Goal: Information Seeking & Learning: Learn about a topic

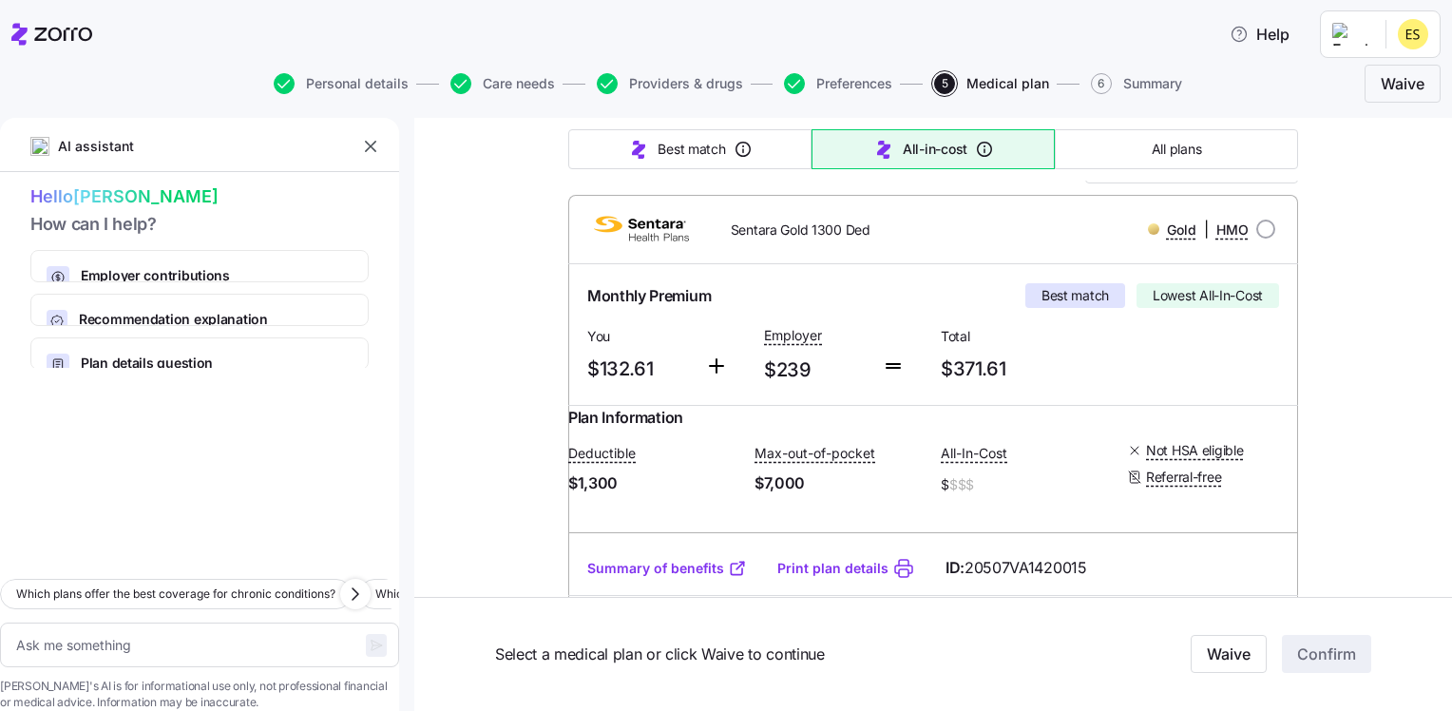
scroll to position [285, 0]
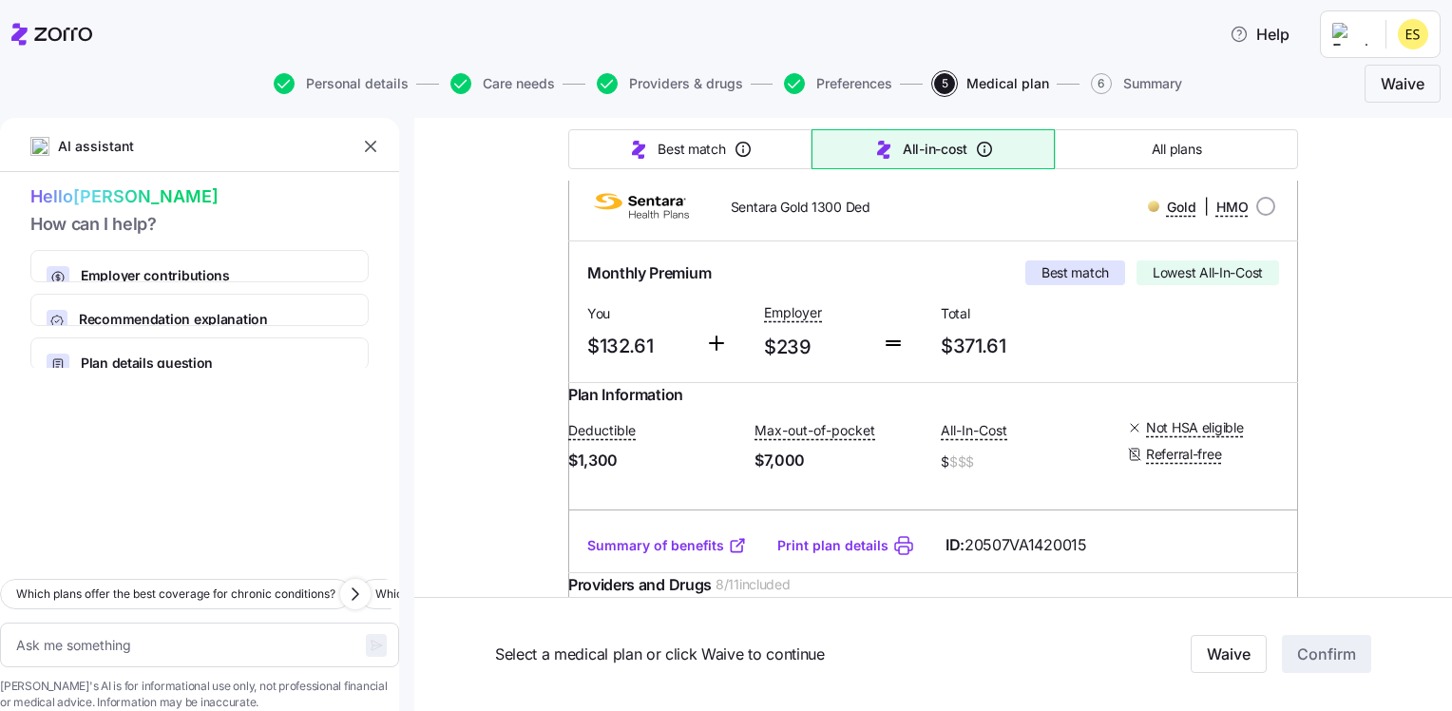
click at [683, 555] on link "Summary of benefits" at bounding box center [667, 545] width 160 height 19
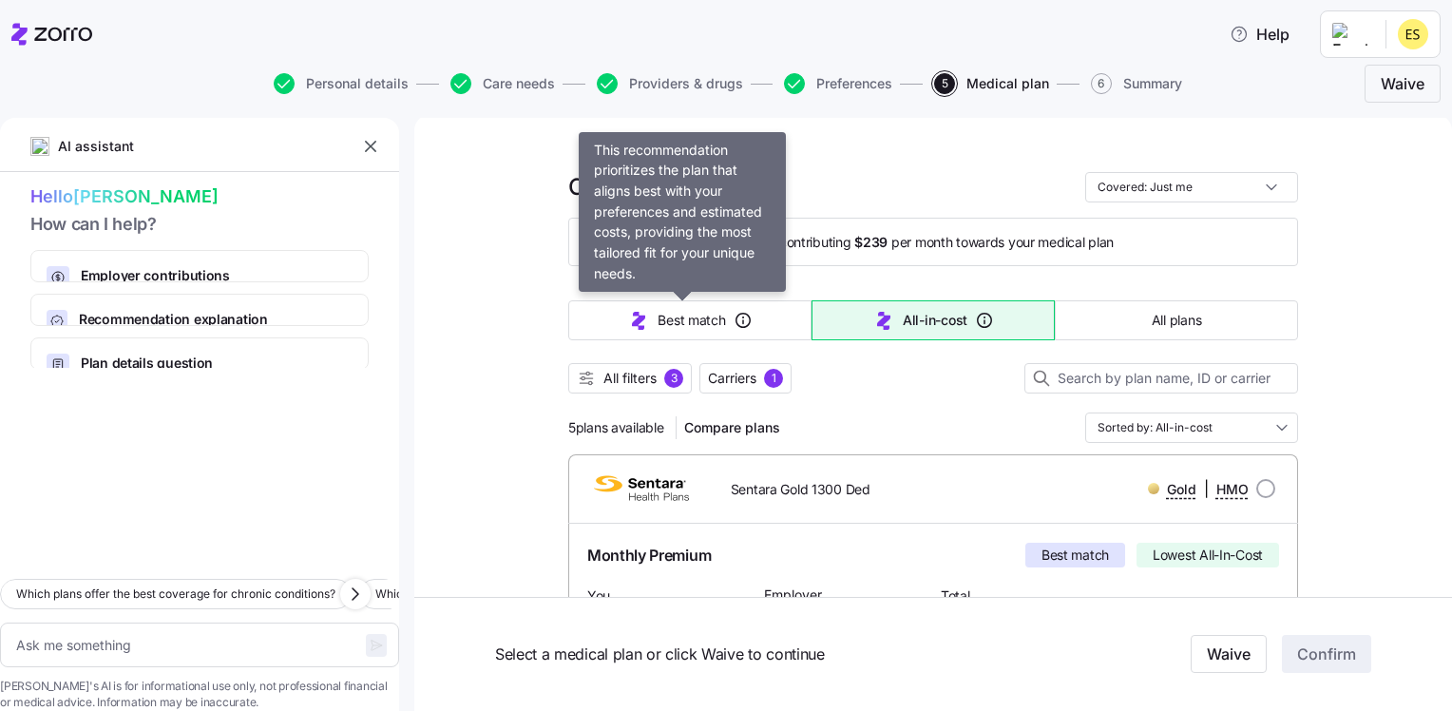
scroll to position [0, 0]
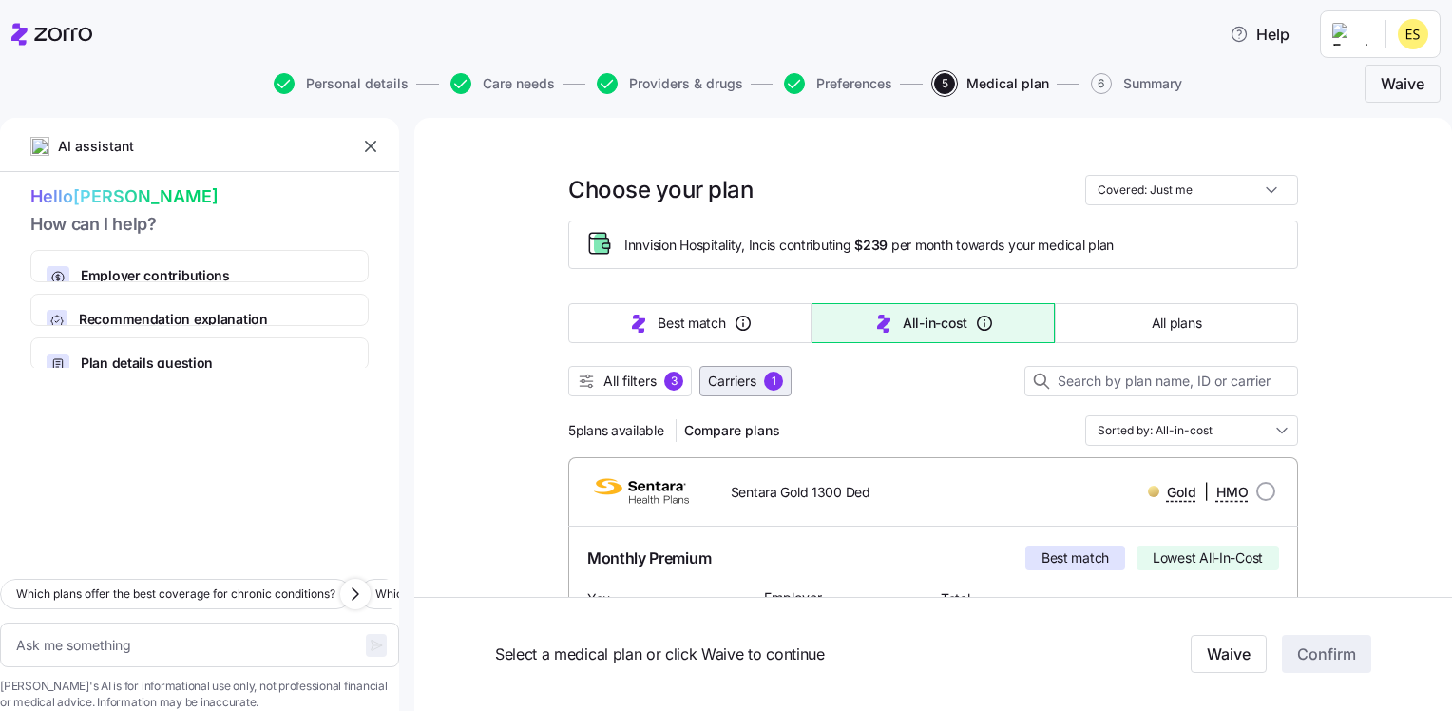
click at [722, 385] on span "Carriers" at bounding box center [732, 381] width 48 height 19
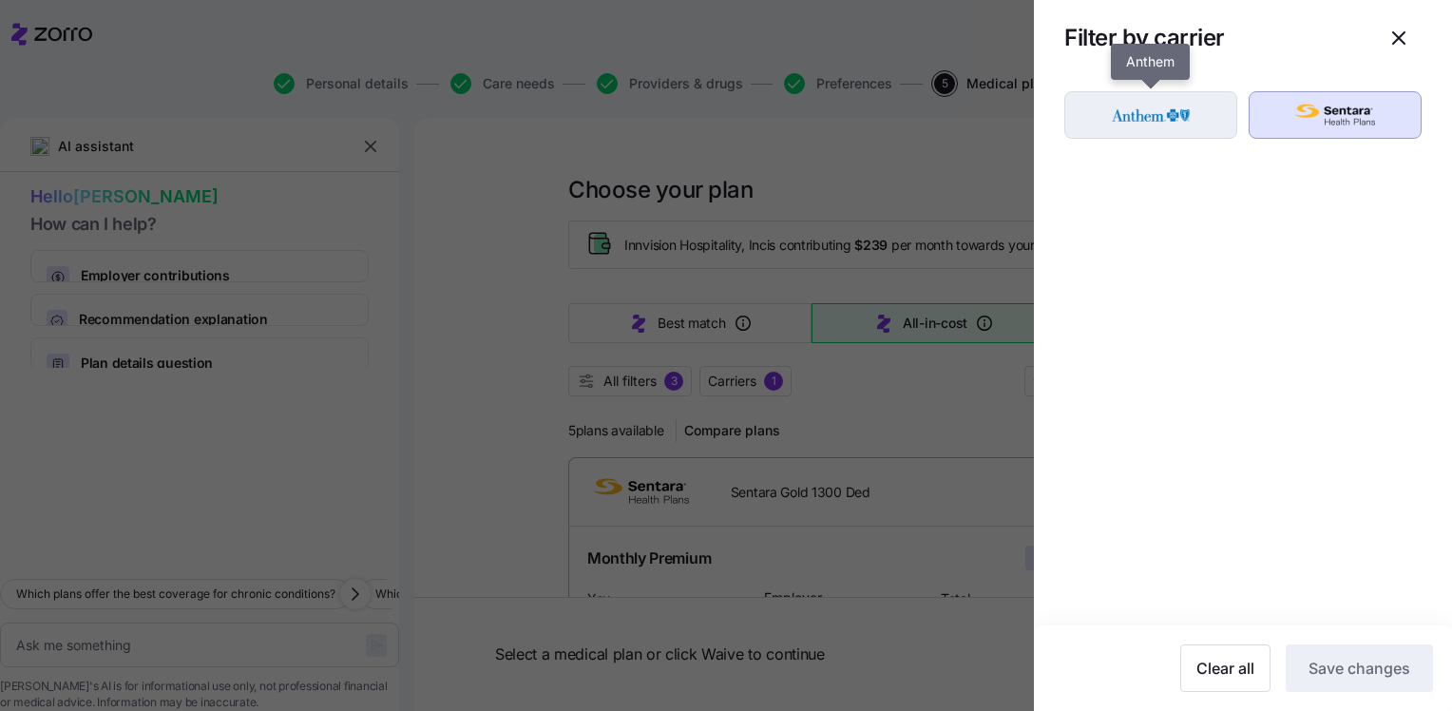
click at [1174, 127] on img "button" at bounding box center [1151, 115] width 140 height 38
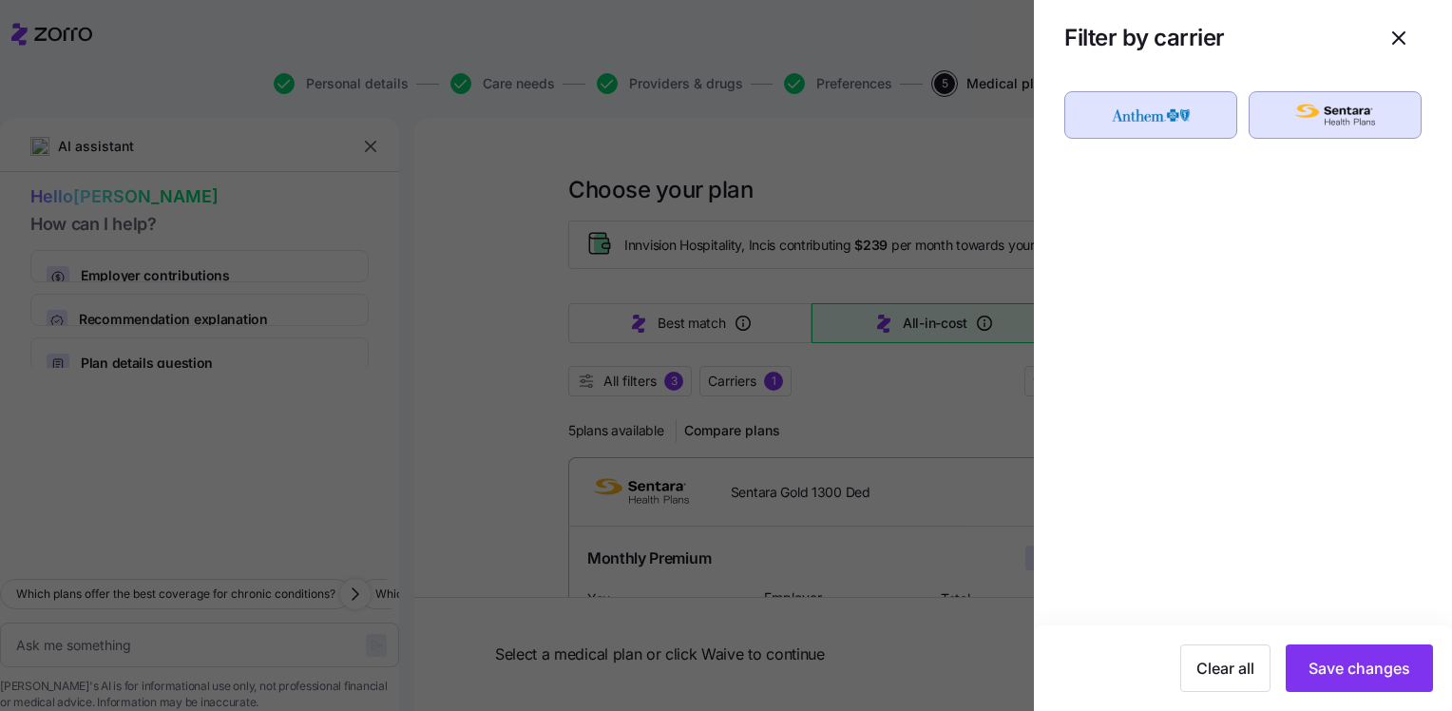
click at [617, 386] on div at bounding box center [726, 355] width 1452 height 711
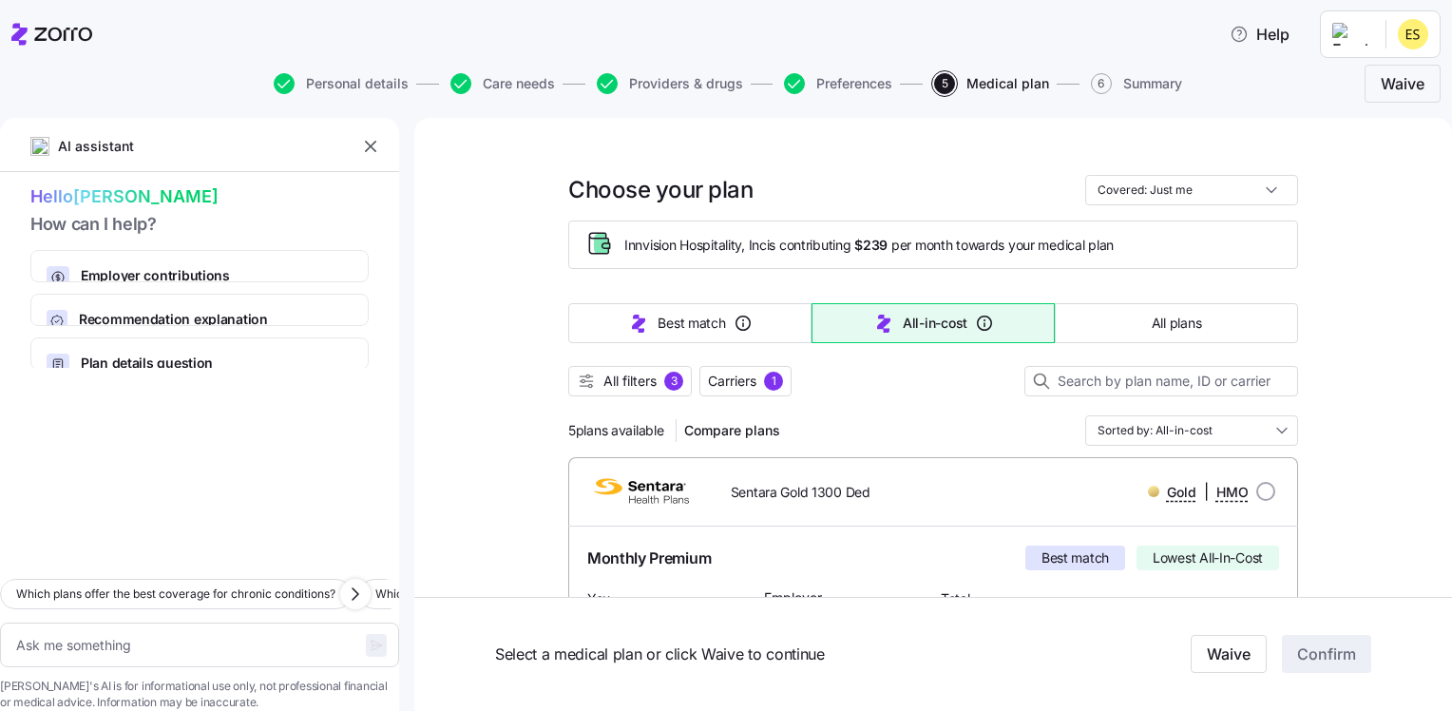
click at [617, 386] on span "All filters" at bounding box center [629, 381] width 53 height 19
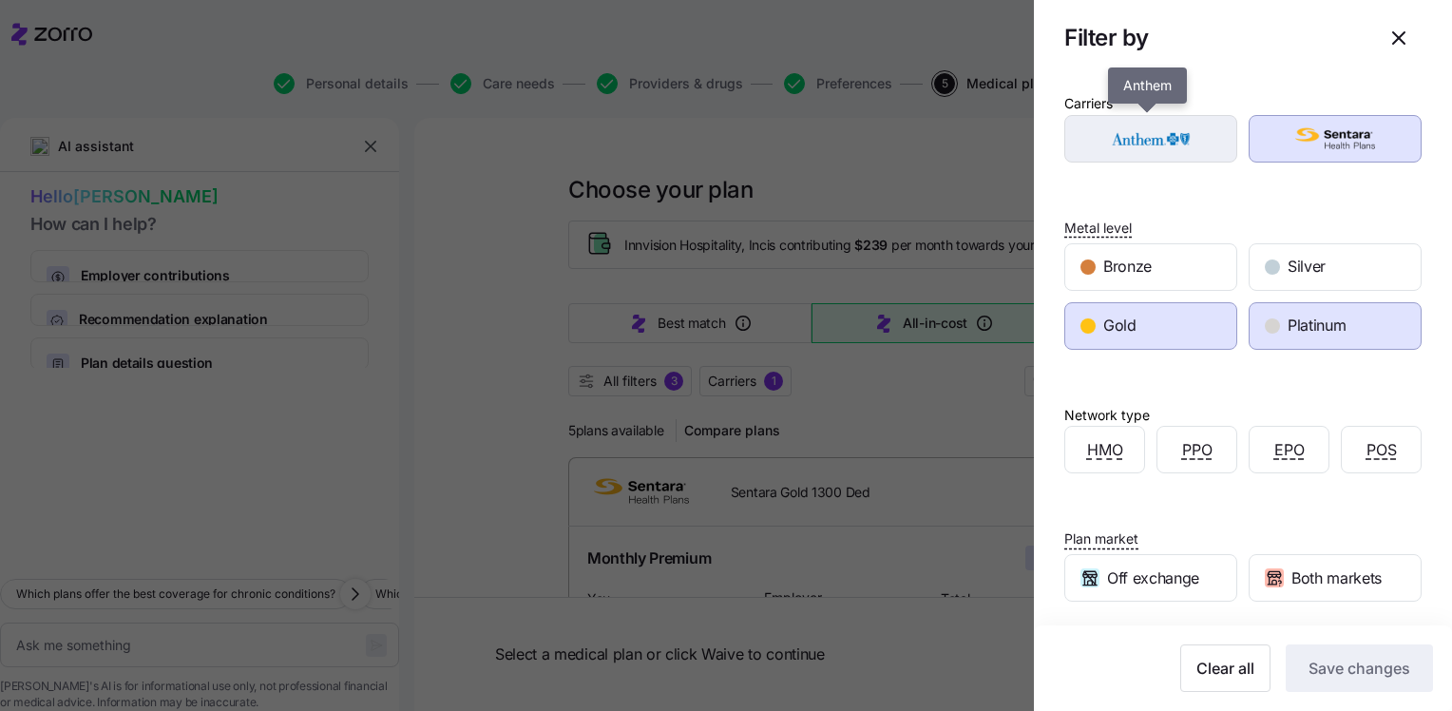
click at [1144, 154] on img "button" at bounding box center [1151, 139] width 140 height 38
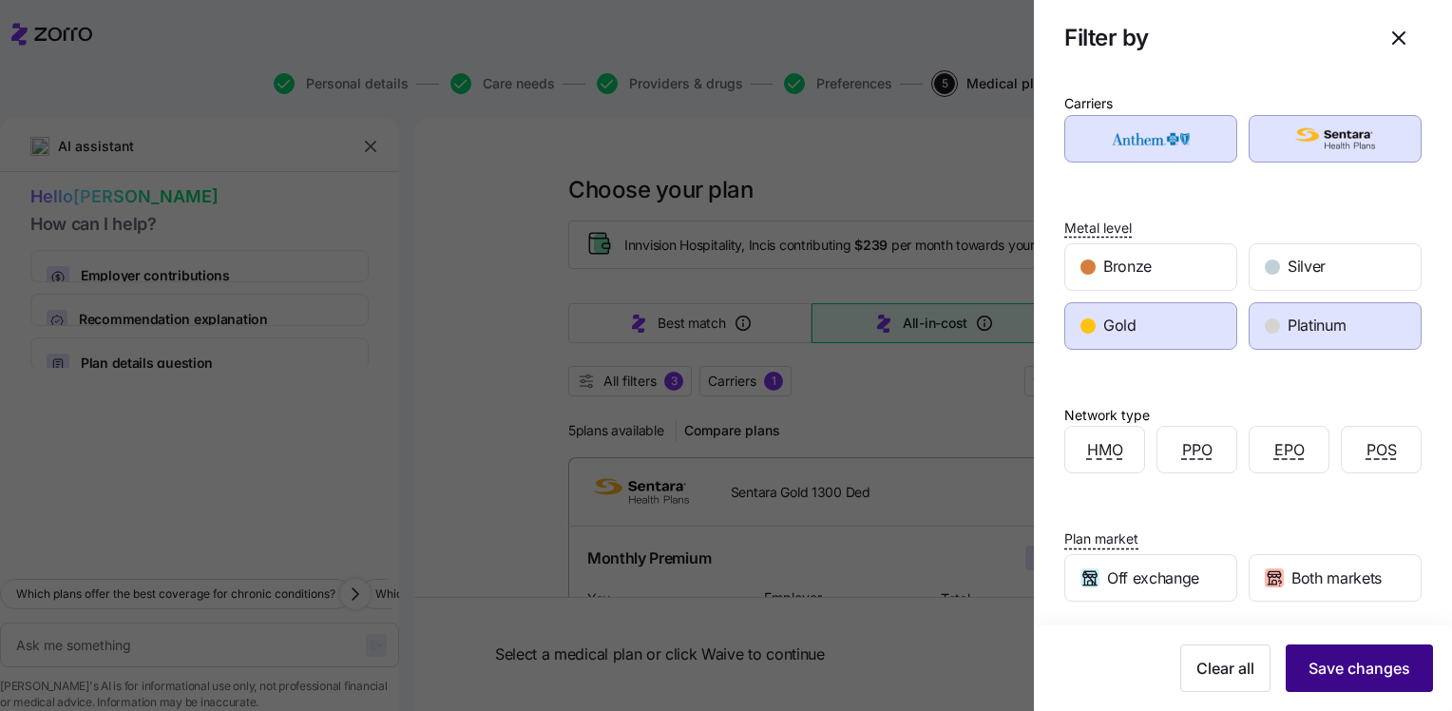
click at [1338, 656] on button "Save changes" at bounding box center [1359, 668] width 147 height 48
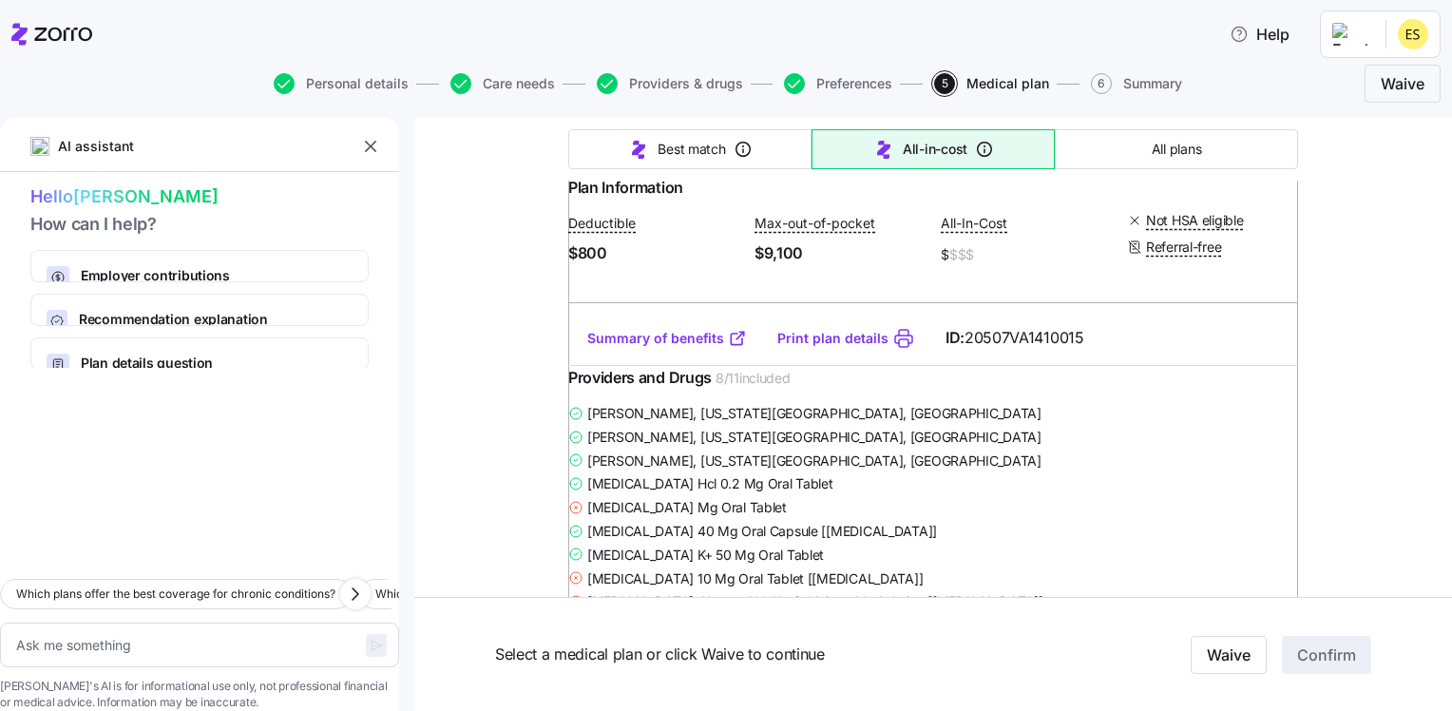
scroll to position [2090, 0]
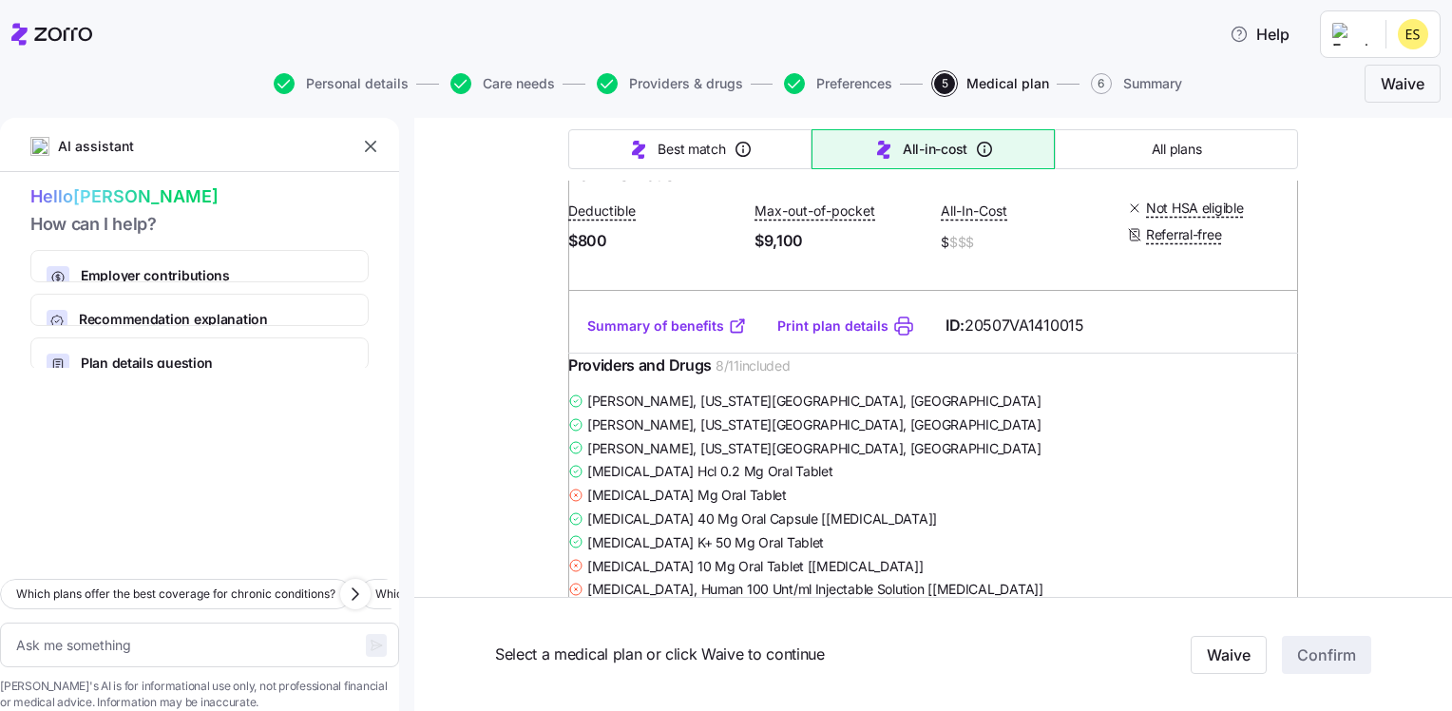
click at [647, 335] on link "Summary of benefits" at bounding box center [667, 325] width 160 height 19
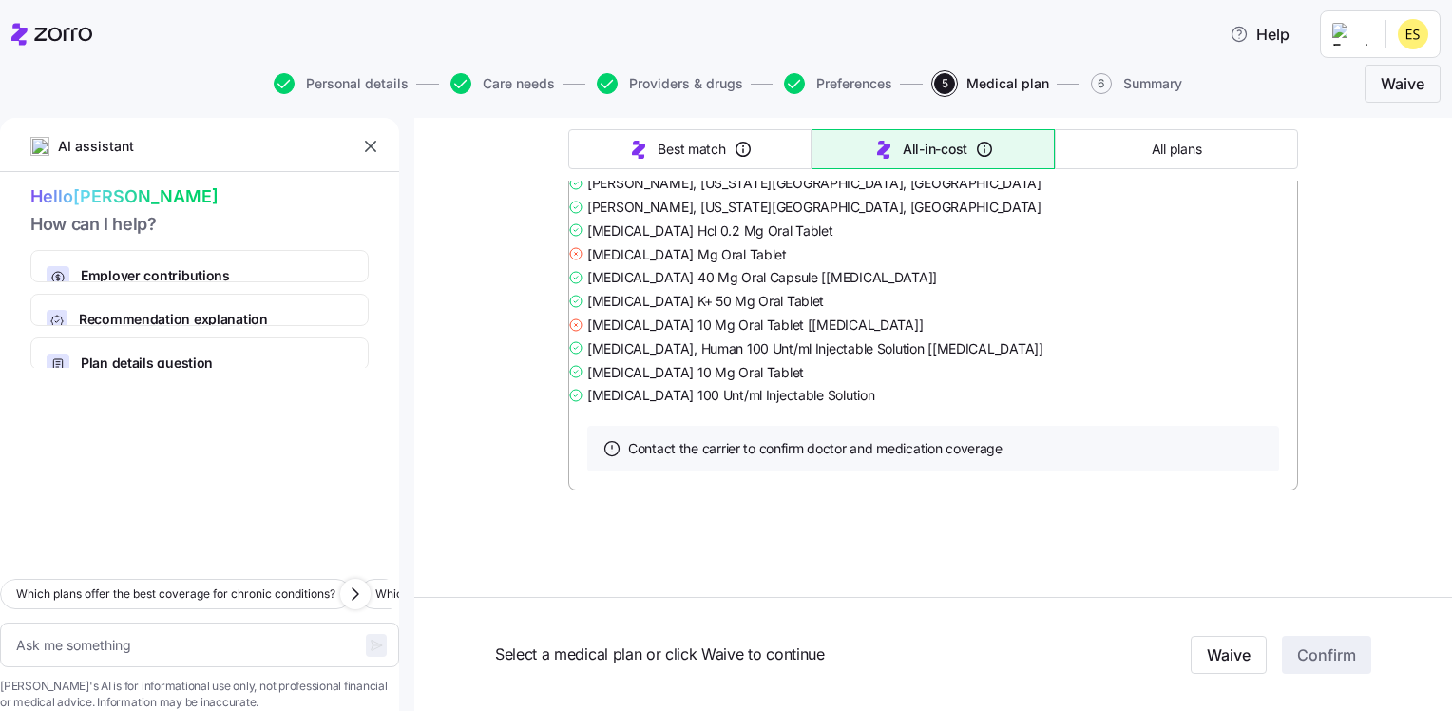
scroll to position [9692, 0]
click at [665, 94] on link "Summary of benefits" at bounding box center [667, 84] width 160 height 19
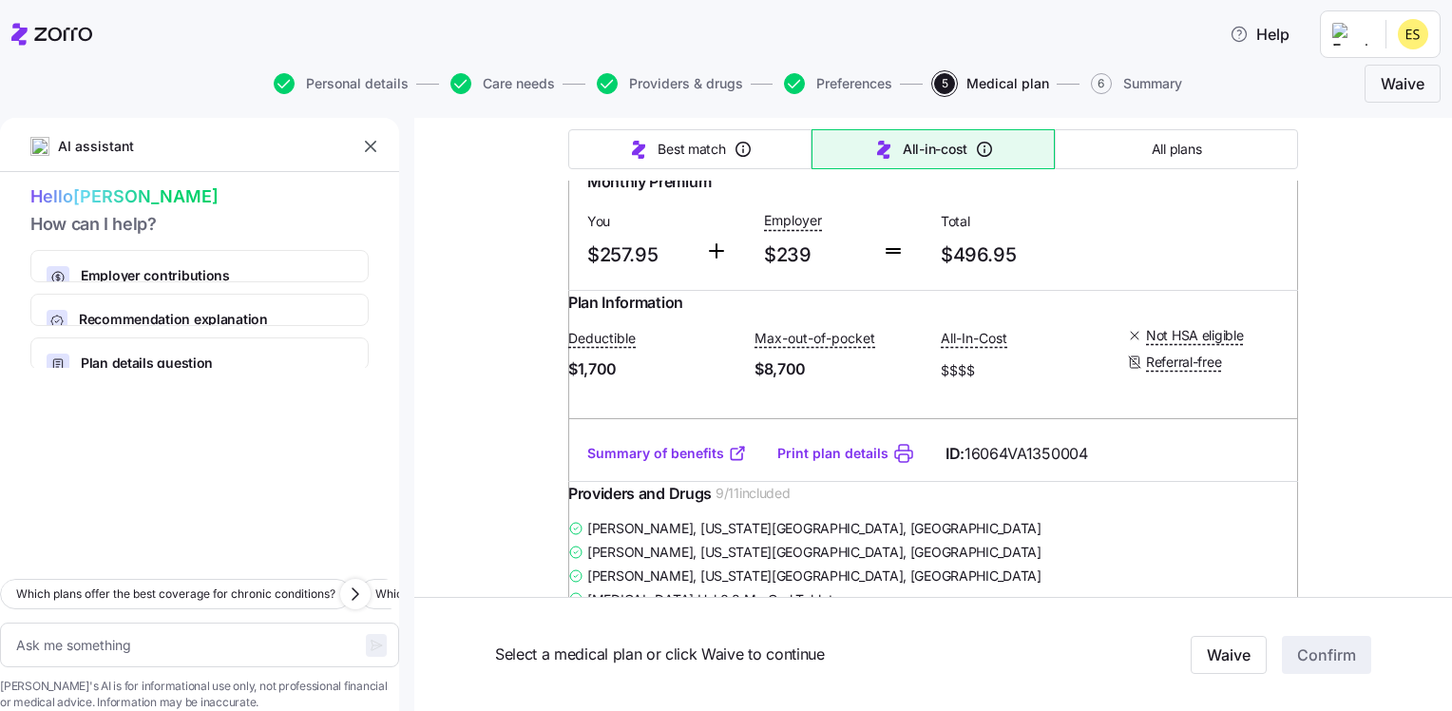
scroll to position [8948, 0]
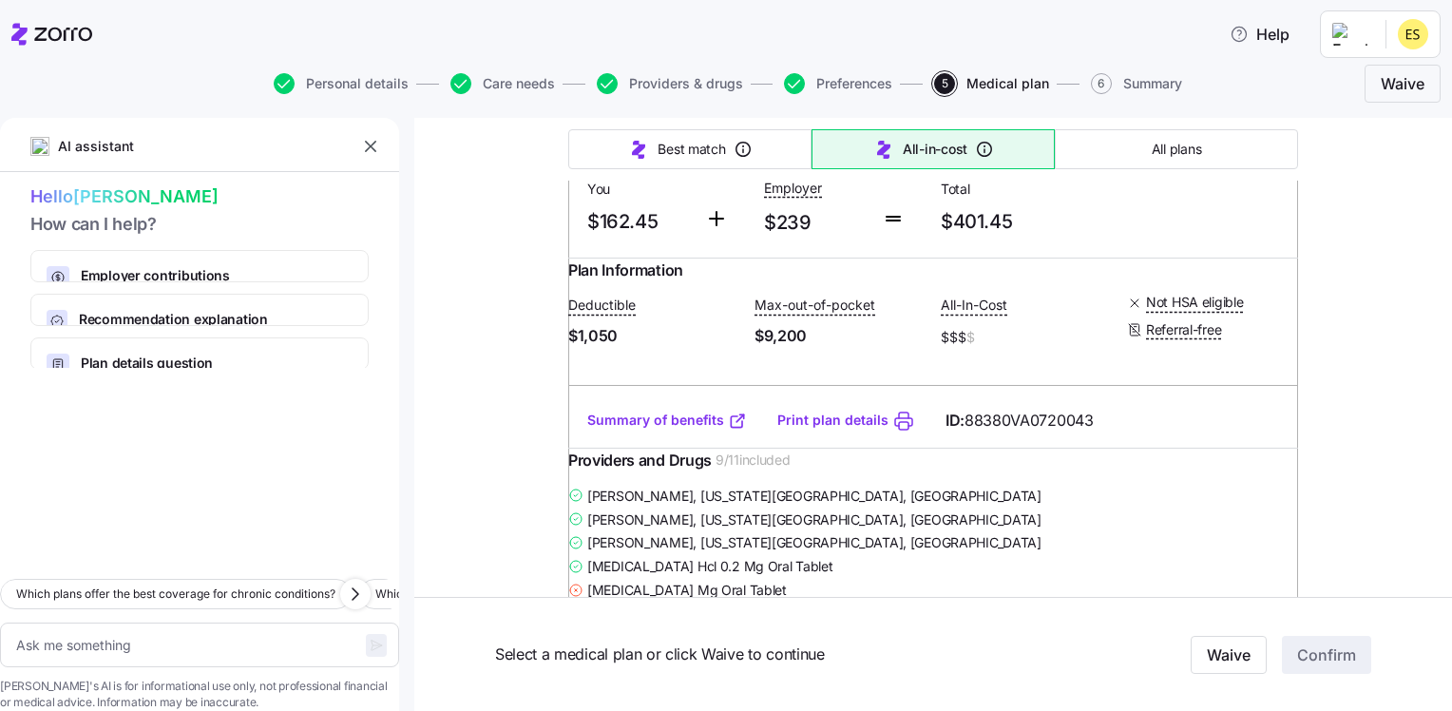
type textarea "x"
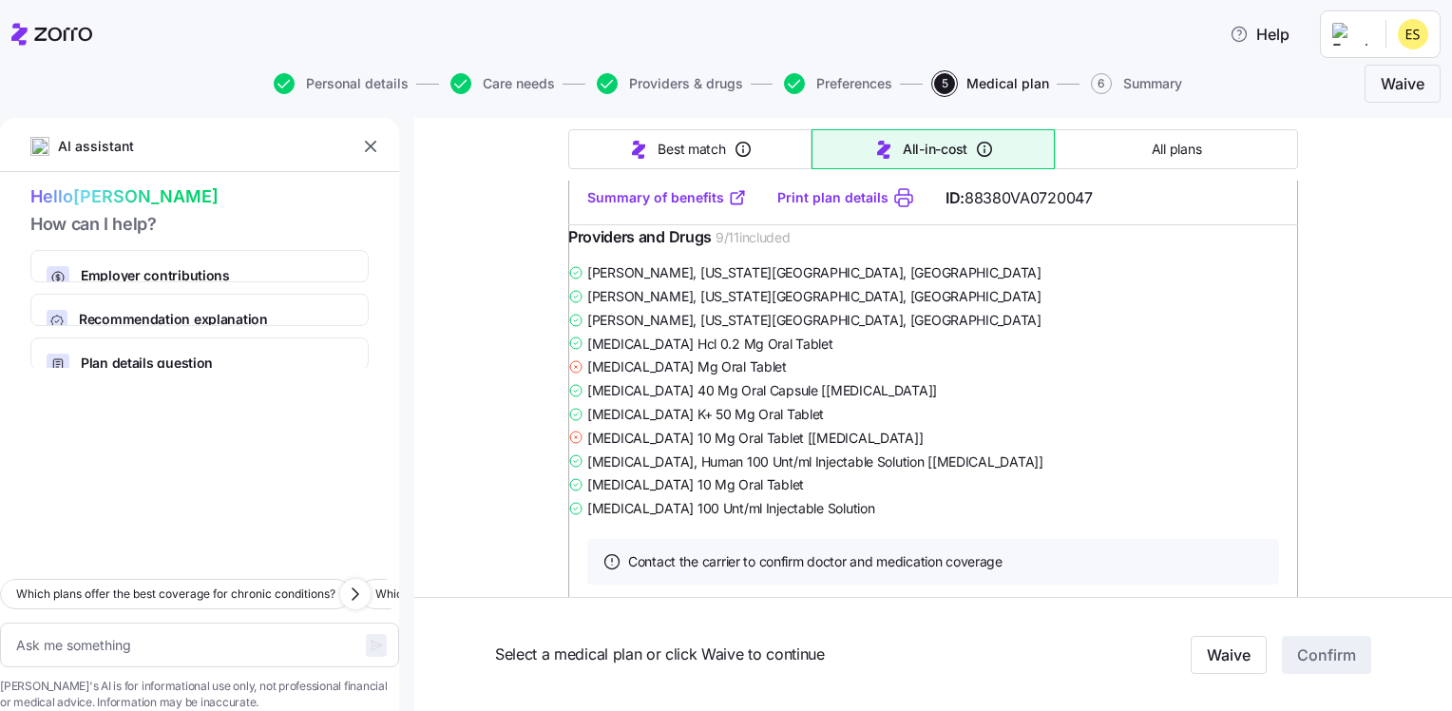
scroll to position [7998, 0]
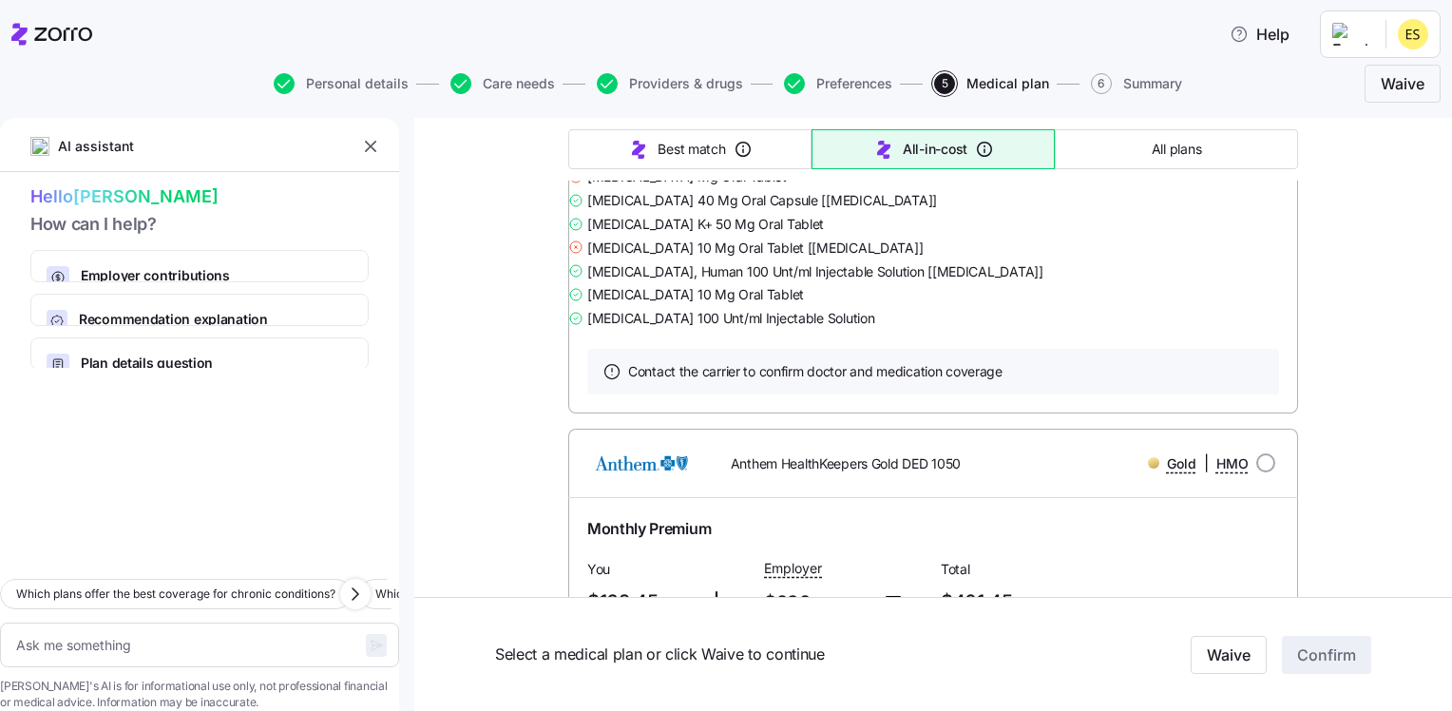
click at [637, 17] on link "Summary of benefits" at bounding box center [667, 7] width 160 height 19
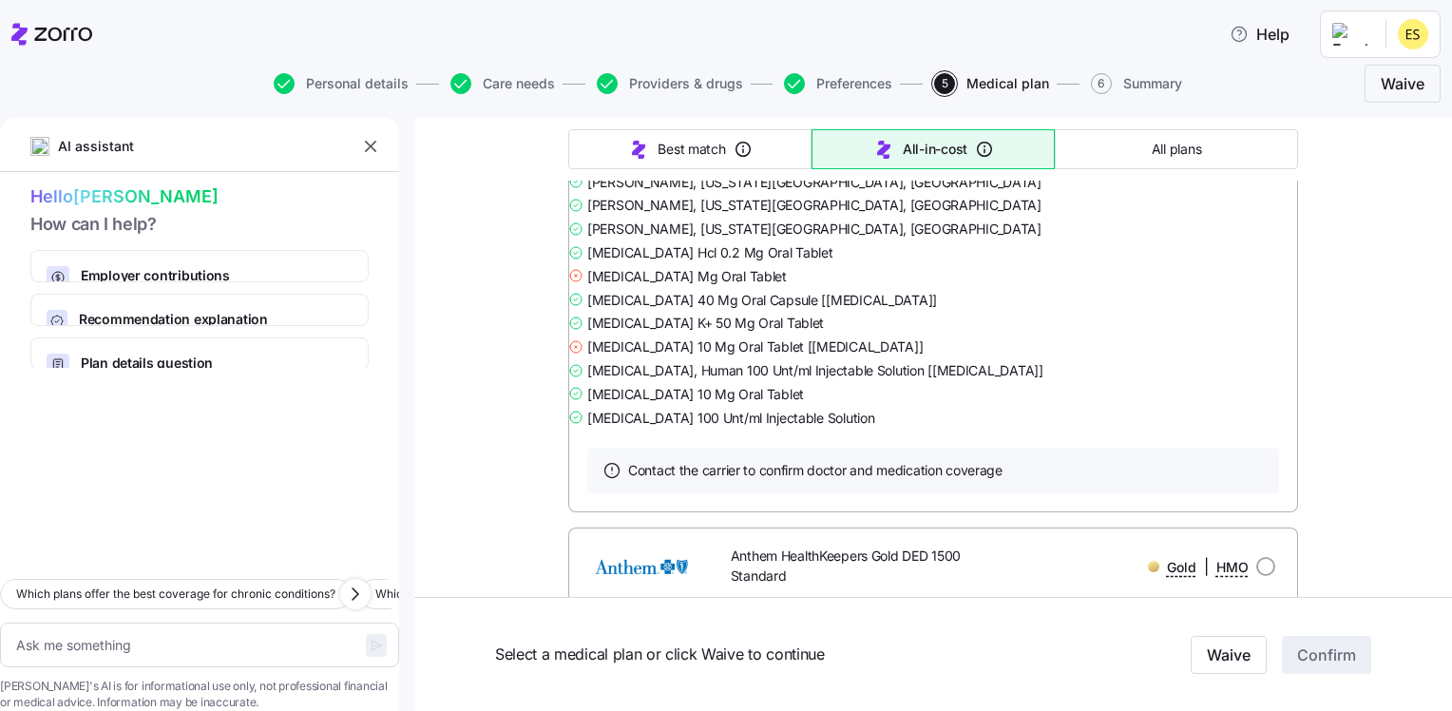
scroll to position [7047, 0]
